Goal: Find specific page/section: Find specific page/section

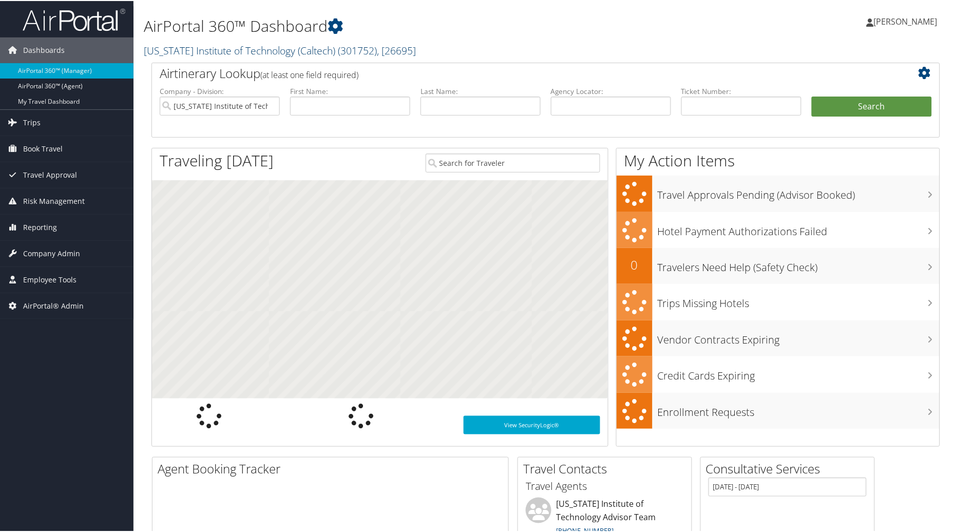
click at [370, 47] on span "( 301752 )" at bounding box center [357, 50] width 39 height 14
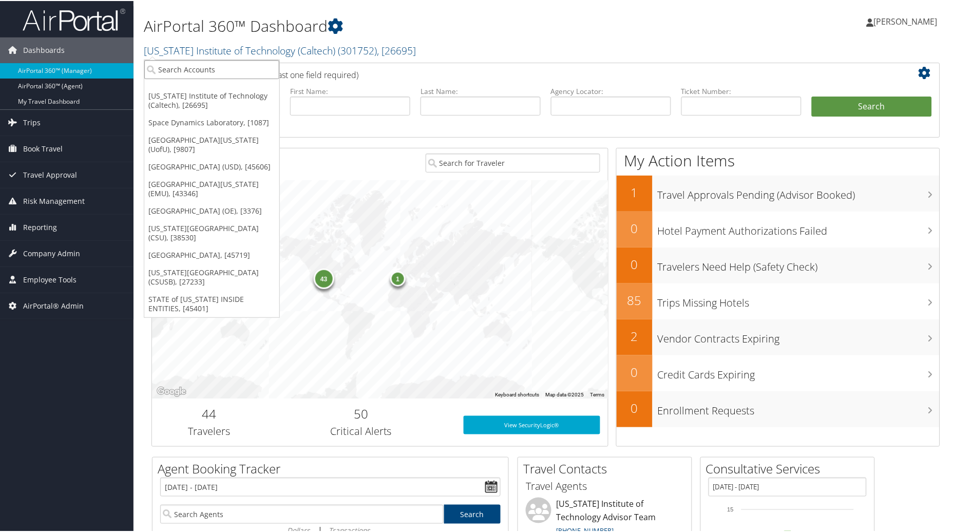
click at [183, 70] on input "search" at bounding box center [211, 68] width 135 height 19
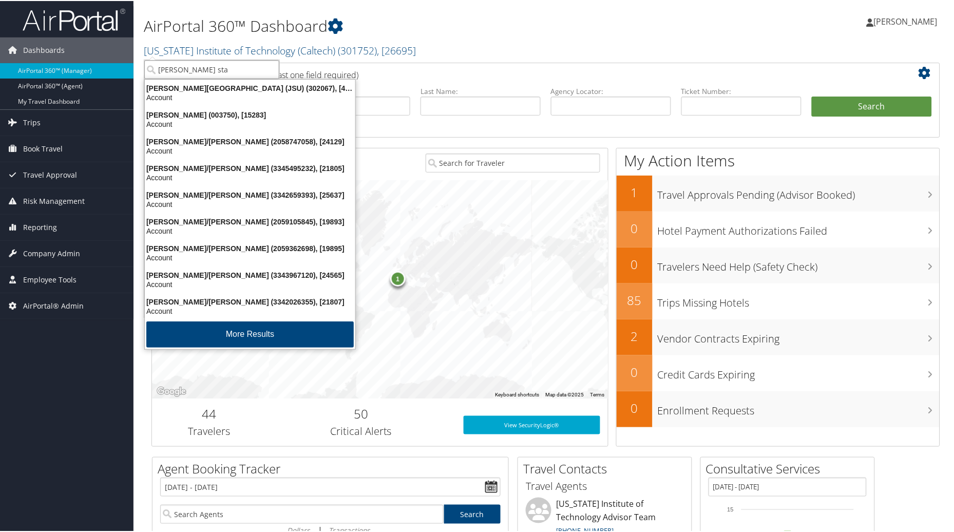
type input "[PERSON_NAME] stat"
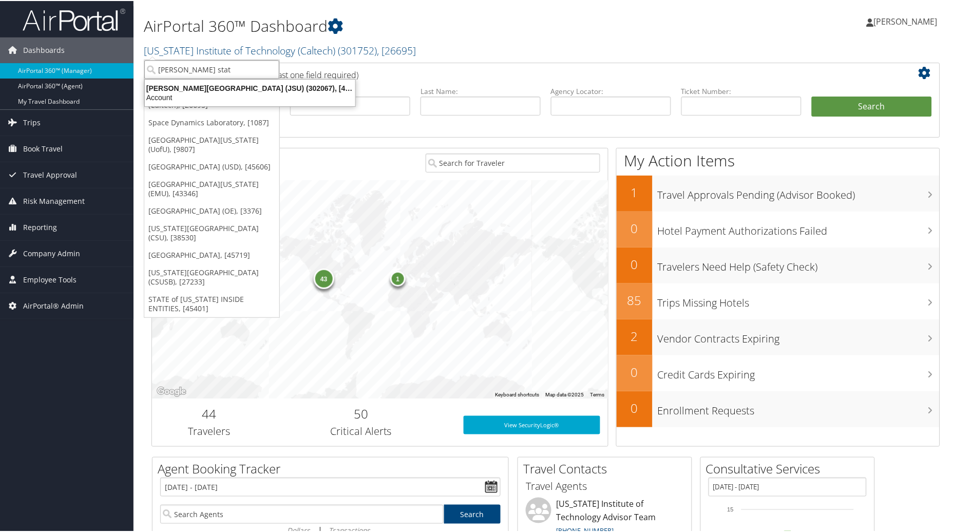
click at [212, 80] on div "[PERSON_NAME][GEOGRAPHIC_DATA] (JSU) (302067), [45912] Account" at bounding box center [249, 92] width 207 height 24
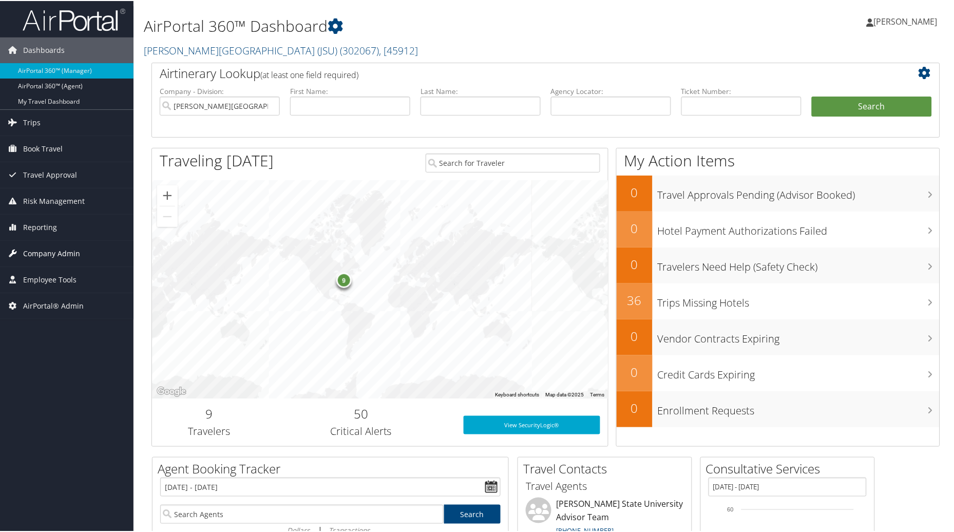
click at [62, 255] on span "Company Admin" at bounding box center [51, 253] width 57 height 26
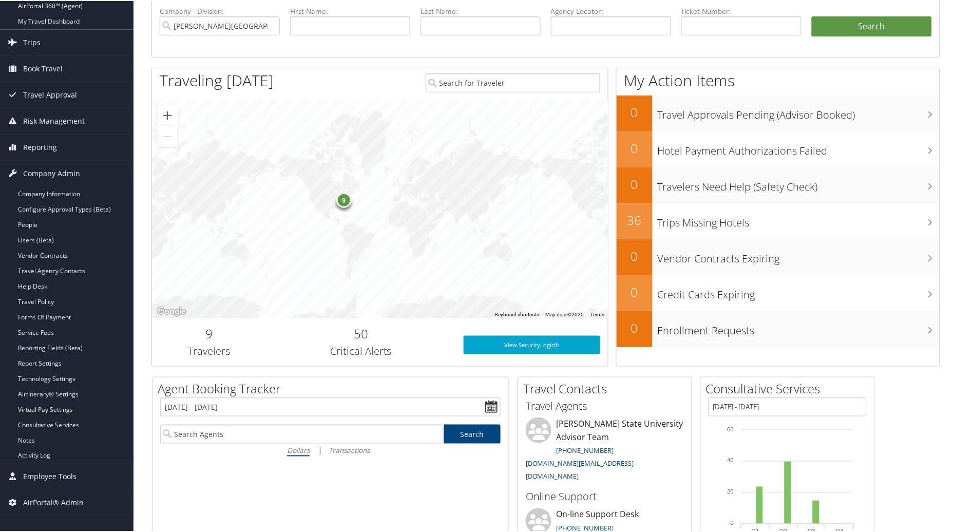
scroll to position [117, 0]
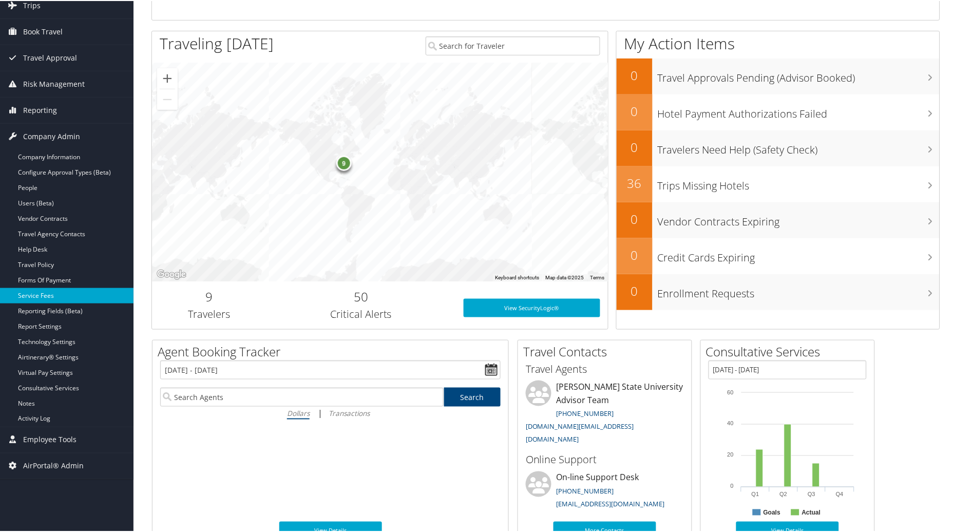
click at [33, 293] on link "Service Fees" at bounding box center [66, 294] width 133 height 15
